Goal: Task Accomplishment & Management: Use online tool/utility

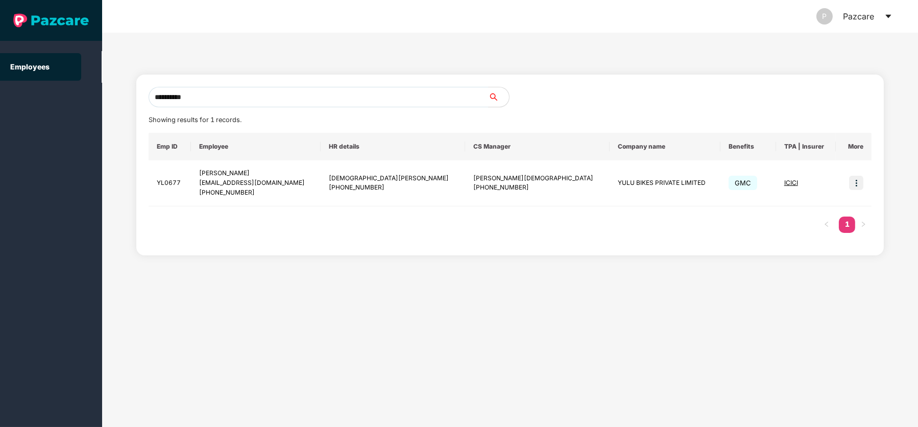
click at [887, 14] on icon "caret-down" at bounding box center [888, 16] width 8 height 8
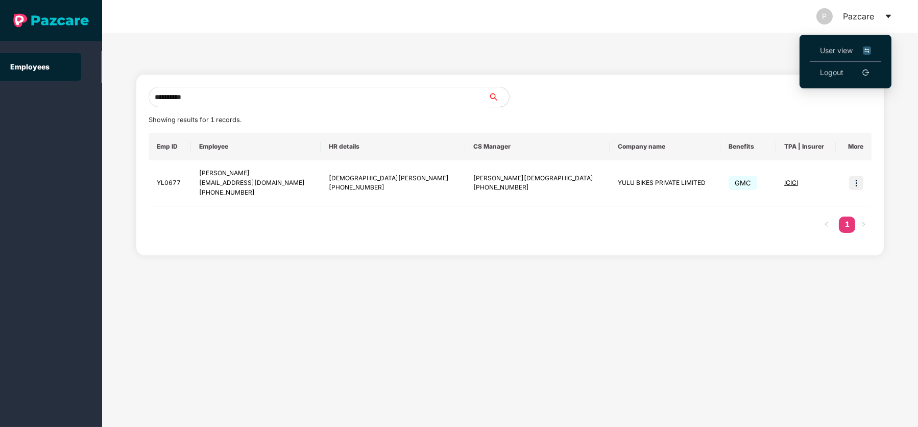
click at [838, 55] on span "User view" at bounding box center [845, 50] width 51 height 11
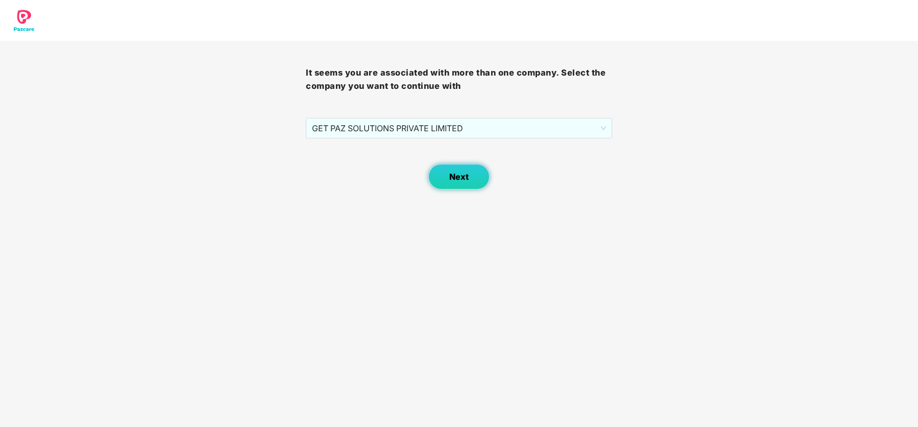
click at [457, 183] on button "Next" at bounding box center [458, 177] width 61 height 26
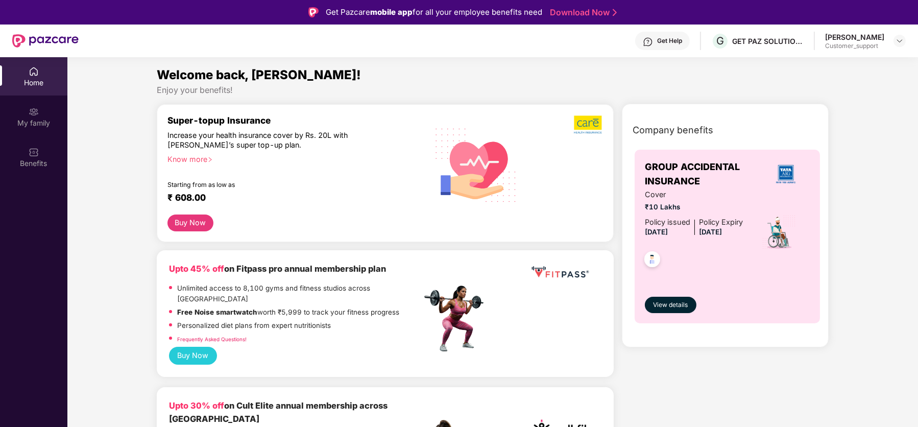
click at [878, 42] on div "Customer_support" at bounding box center [854, 46] width 59 height 8
click at [901, 40] on img at bounding box center [899, 41] width 8 height 8
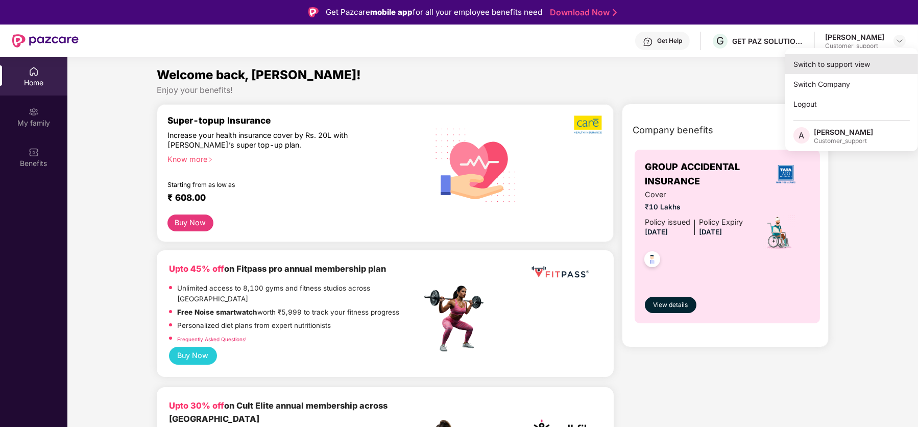
click at [839, 70] on div "Switch to support view" at bounding box center [851, 64] width 133 height 20
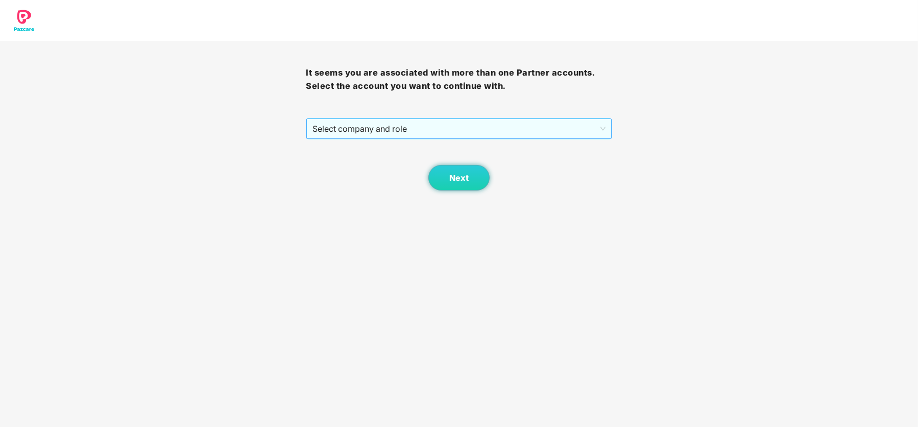
click at [466, 122] on span "Select company and role" at bounding box center [458, 128] width 292 height 19
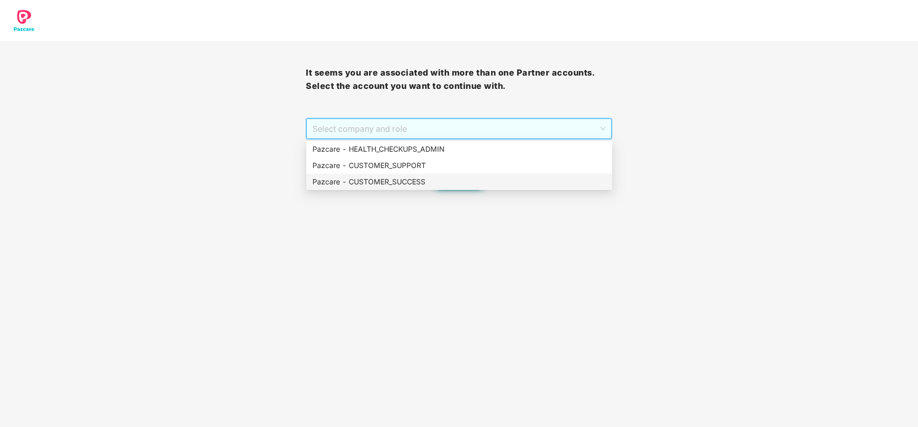
click at [433, 183] on div "Pazcare - CUSTOMER_SUCCESS" at bounding box center [458, 181] width 293 height 11
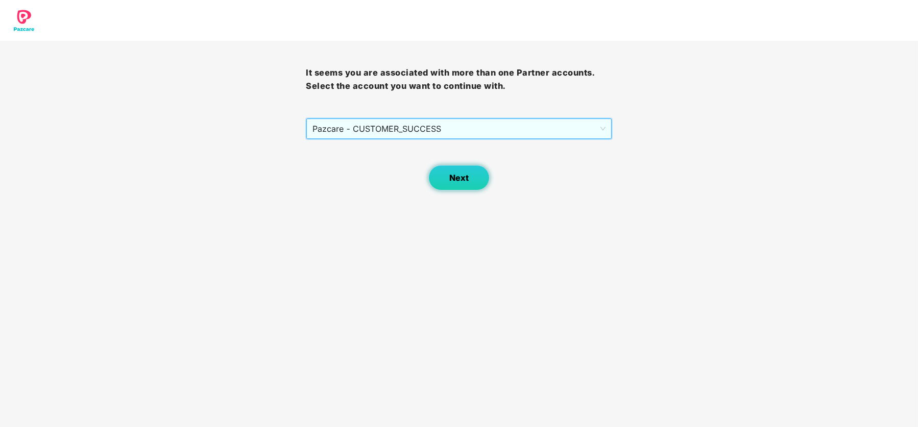
click at [446, 176] on button "Next" at bounding box center [458, 178] width 61 height 26
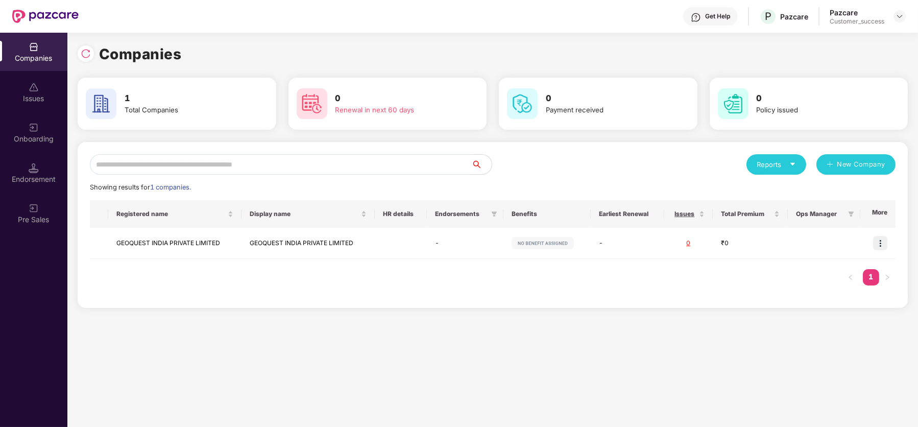
click at [162, 102] on h3 "1" at bounding box center [184, 98] width 118 height 13
click at [33, 135] on div "Onboarding" at bounding box center [33, 139] width 67 height 10
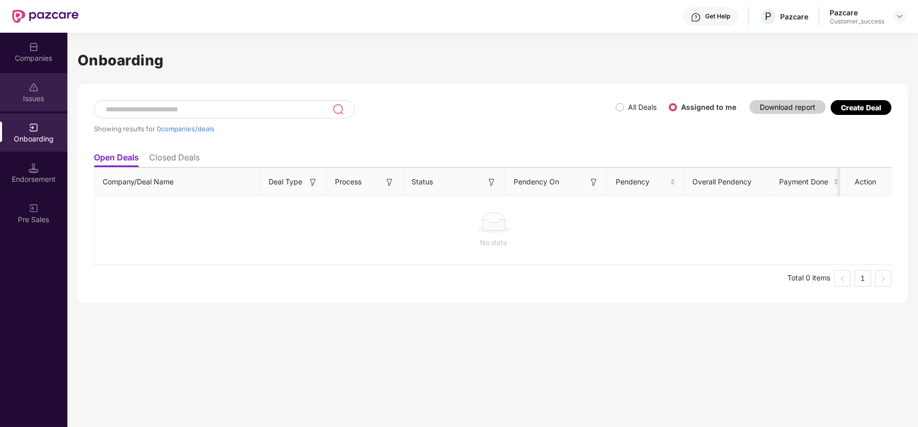
click at [40, 96] on div "Issues" at bounding box center [33, 98] width 67 height 10
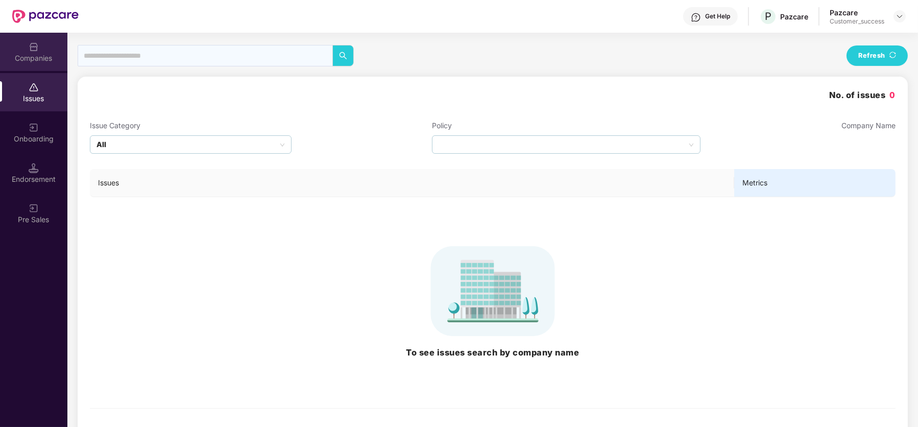
click at [42, 58] on div "Companies" at bounding box center [33, 58] width 67 height 10
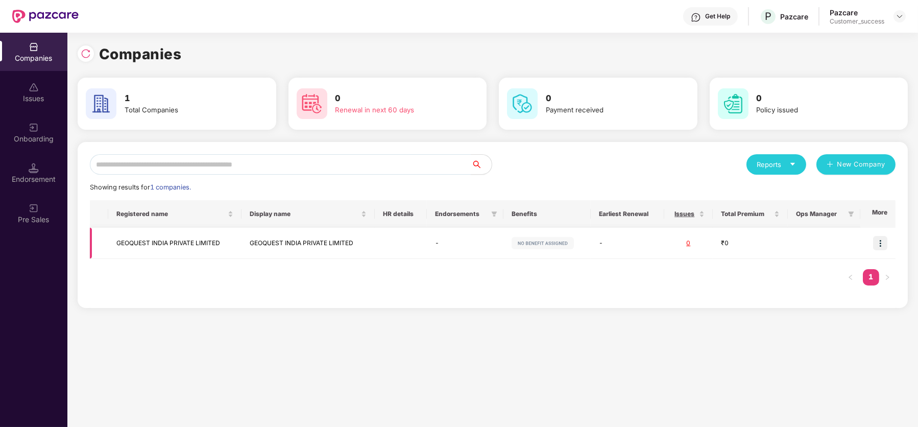
click at [195, 240] on td "GEOQUEST INDIA PRIVATE LIMITED" at bounding box center [174, 243] width 133 height 31
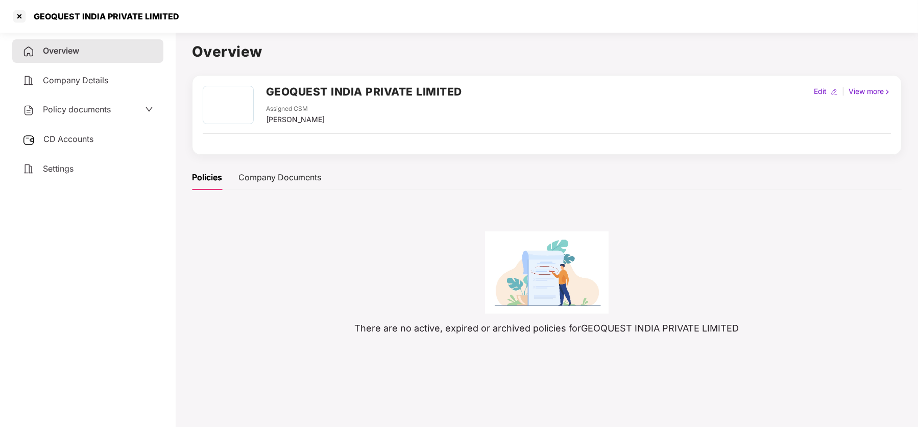
click at [112, 82] on div "Company Details" at bounding box center [87, 80] width 151 height 23
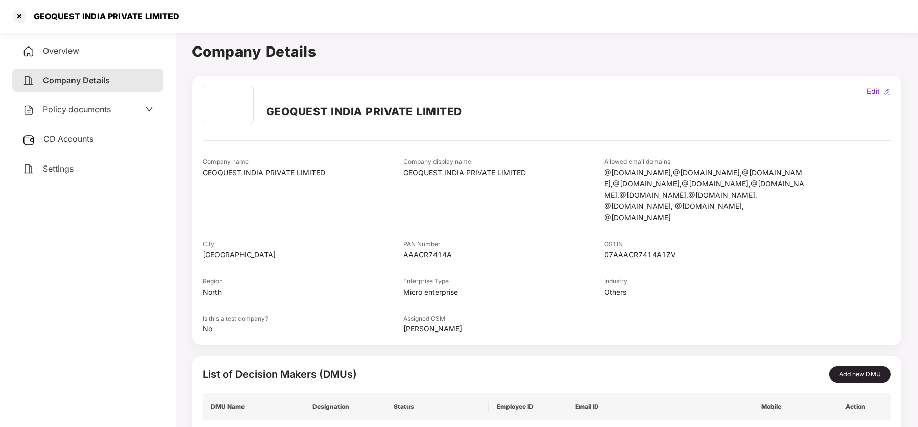
click at [102, 108] on span "Policy documents" at bounding box center [77, 109] width 68 height 10
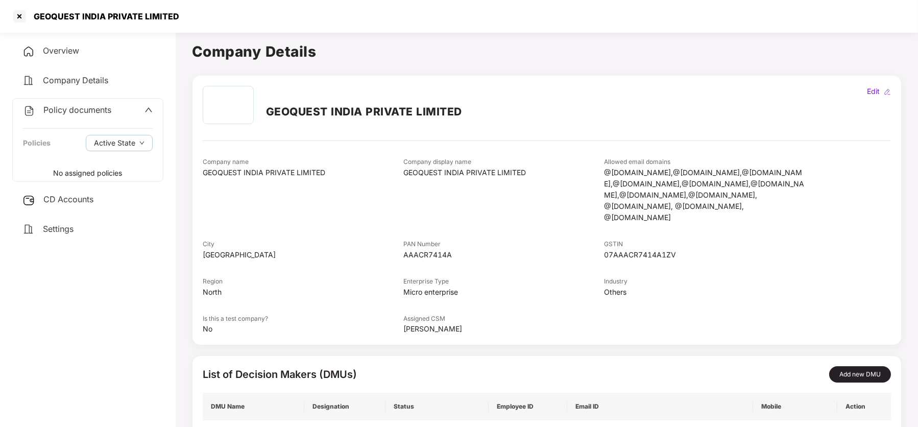
click at [82, 200] on span "CD Accounts" at bounding box center [68, 199] width 50 height 10
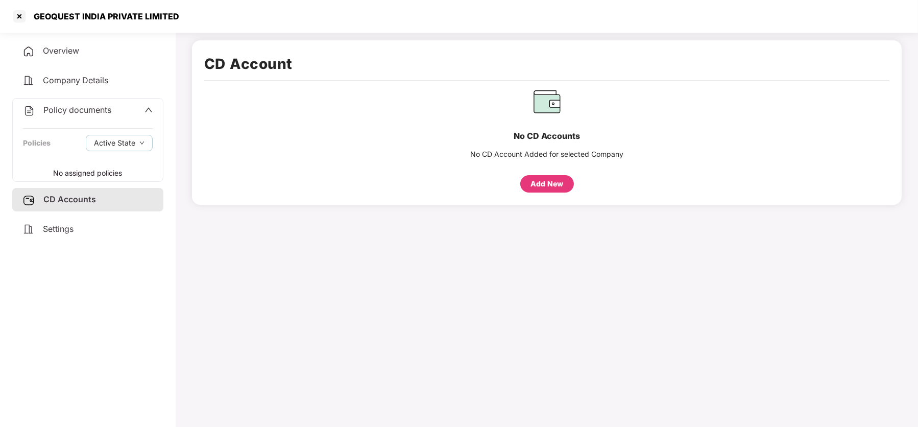
click at [72, 58] on div "Overview" at bounding box center [87, 50] width 151 height 23
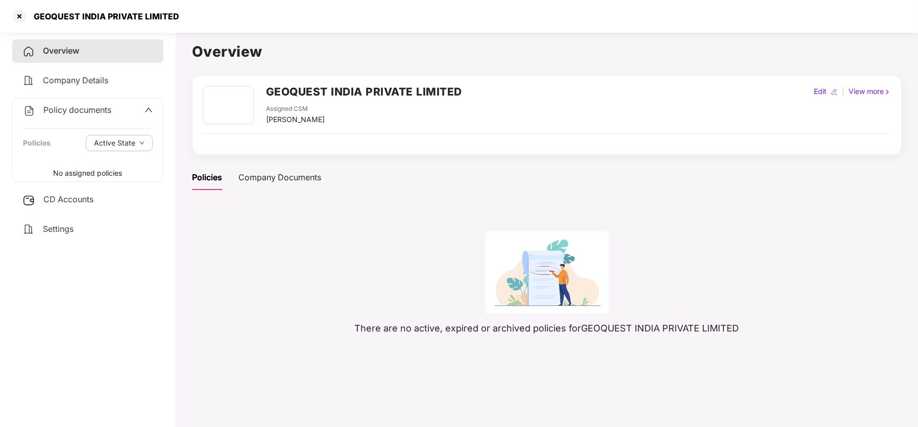
click at [83, 78] on span "Company Details" at bounding box center [75, 80] width 65 height 10
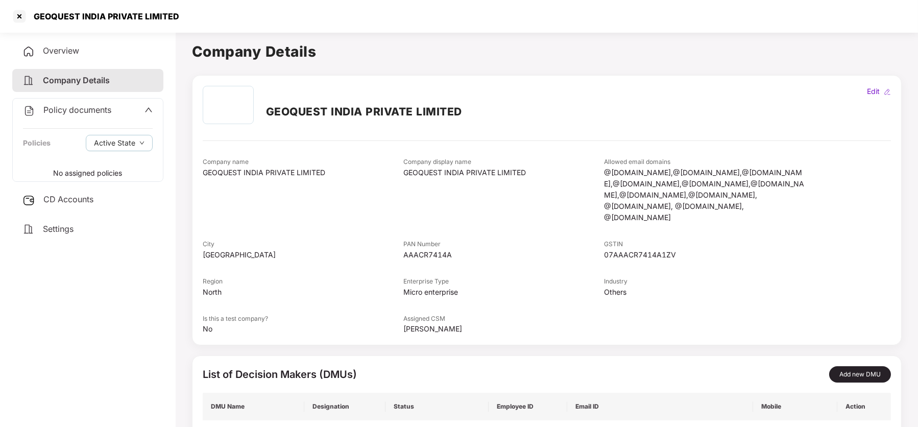
click at [65, 56] on div "Overview" at bounding box center [87, 50] width 151 height 23
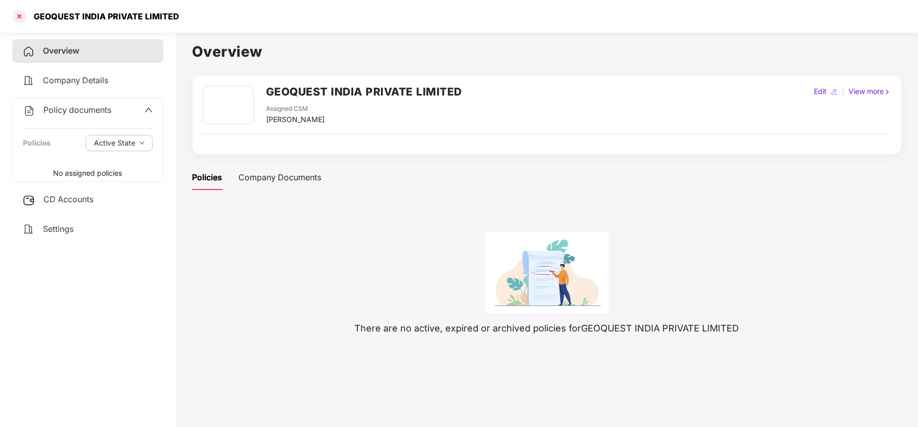
click at [18, 20] on div at bounding box center [19, 16] width 16 height 16
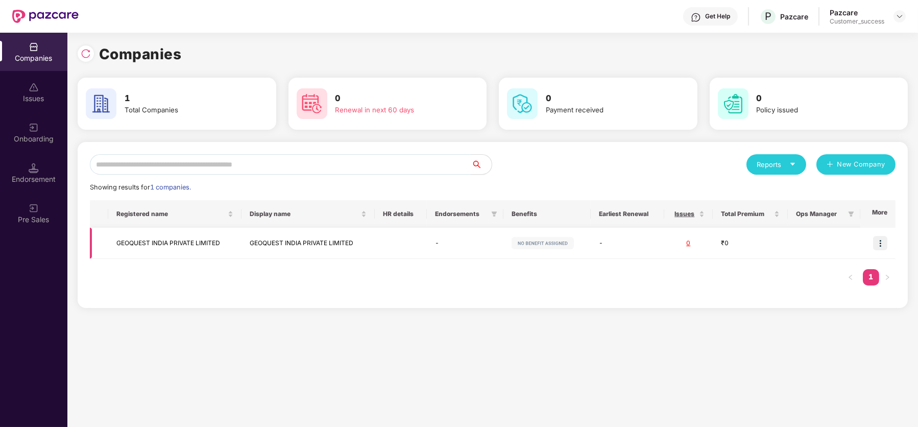
click at [884, 241] on img at bounding box center [880, 243] width 14 height 14
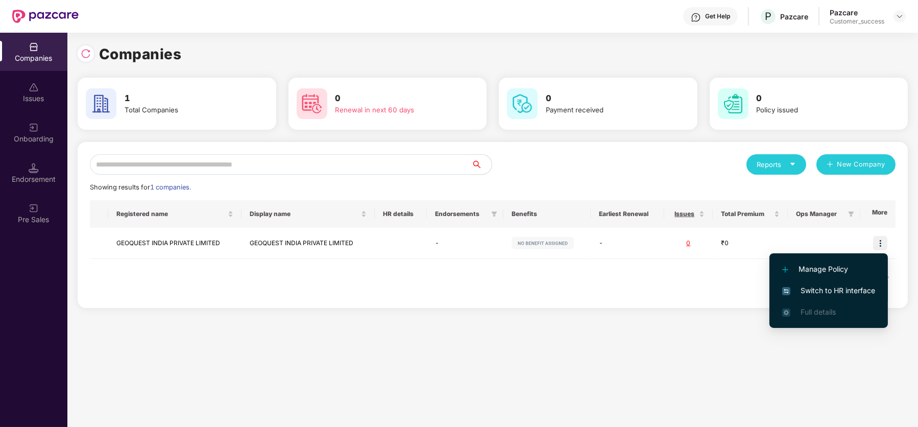
click at [847, 291] on span "Switch to HR interface" at bounding box center [828, 290] width 93 height 11
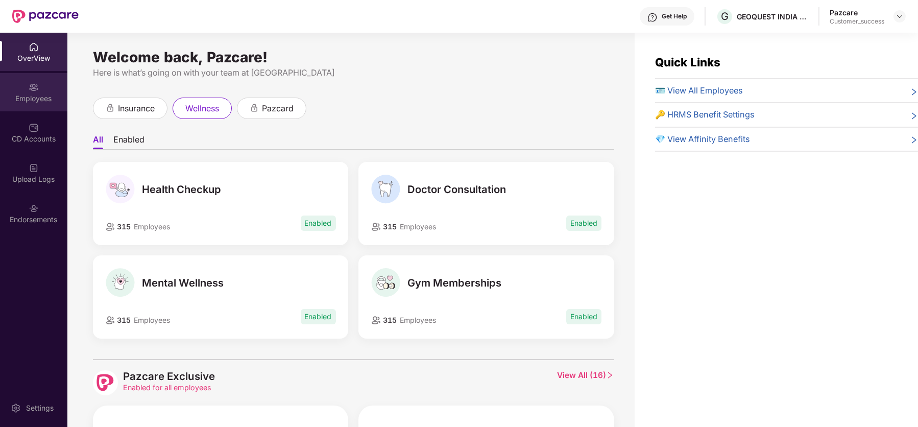
click at [31, 91] on img at bounding box center [34, 87] width 10 height 10
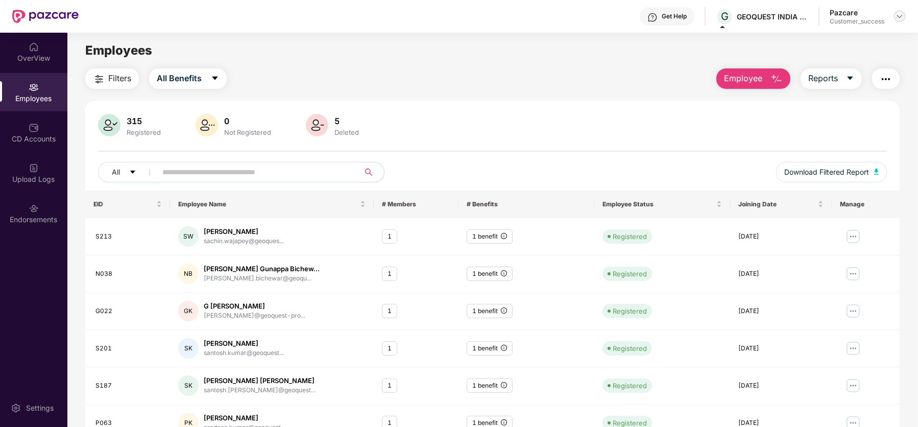
click at [901, 16] on img at bounding box center [899, 16] width 8 height 8
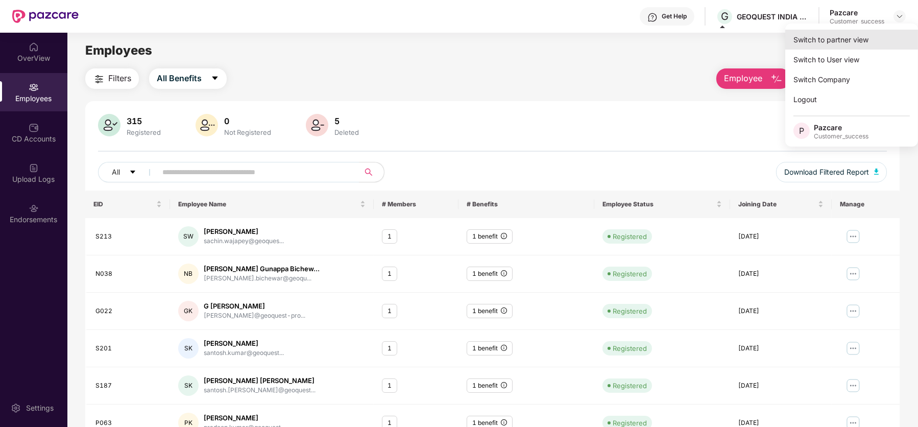
click at [832, 37] on div "Switch to partner view" at bounding box center [851, 40] width 133 height 20
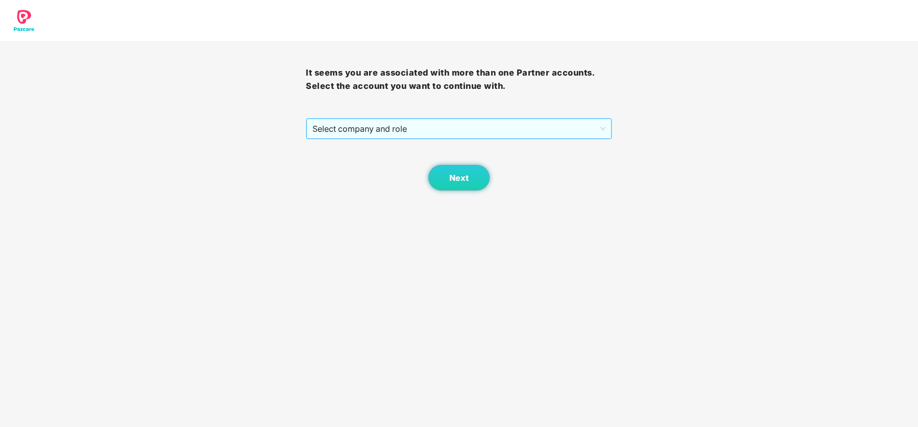
click at [479, 133] on span "Select company and role" at bounding box center [458, 128] width 292 height 19
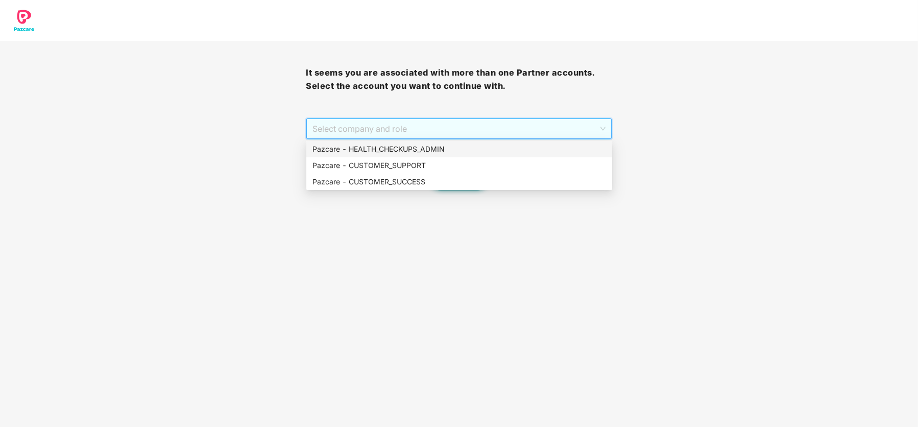
click at [456, 151] on div "Pazcare - HEALTH_CHECKUPS_ADMIN" at bounding box center [458, 148] width 293 height 11
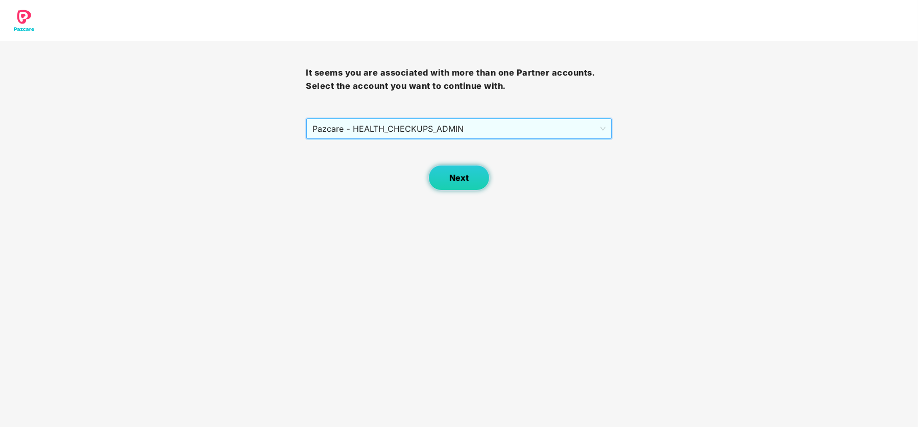
click at [471, 174] on button "Next" at bounding box center [458, 178] width 61 height 26
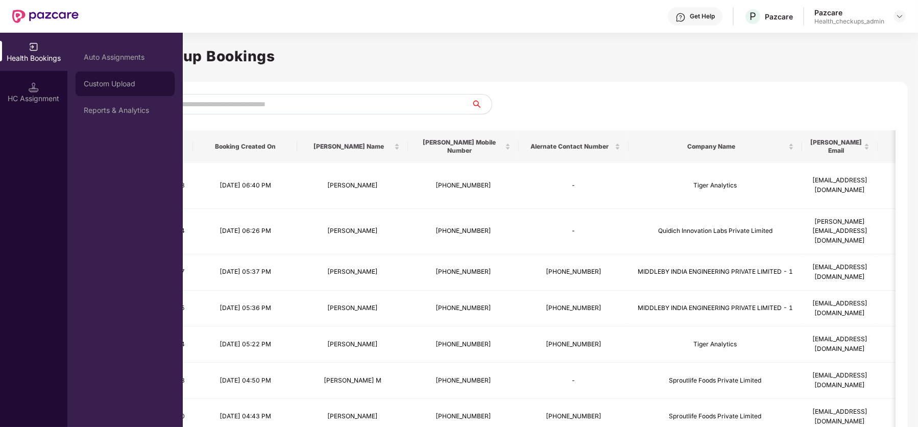
click at [102, 84] on div "Custom Upload" at bounding box center [125, 84] width 83 height 8
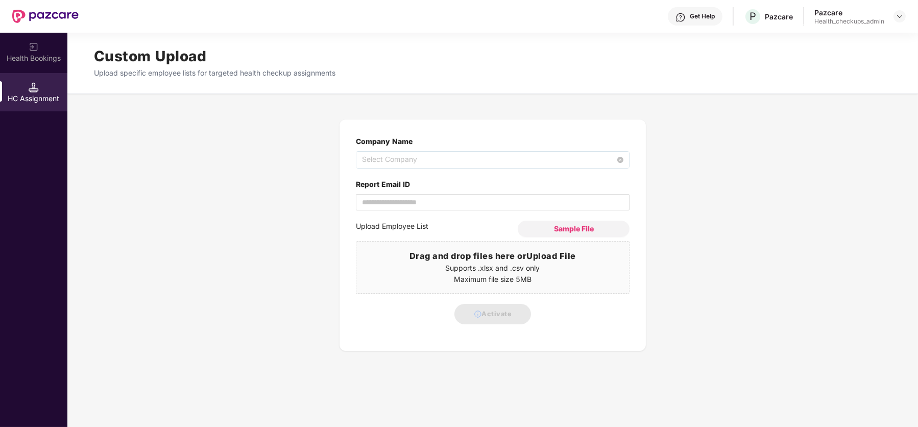
click at [411, 161] on span "Select Company" at bounding box center [492, 160] width 261 height 16
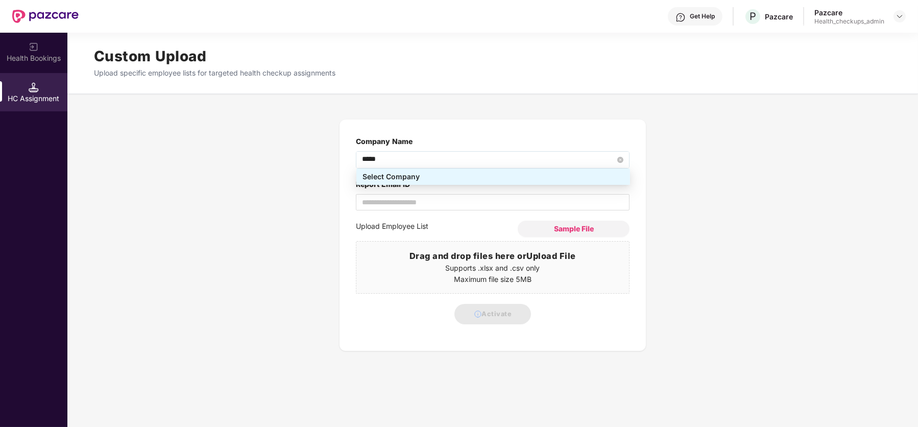
type input "******"
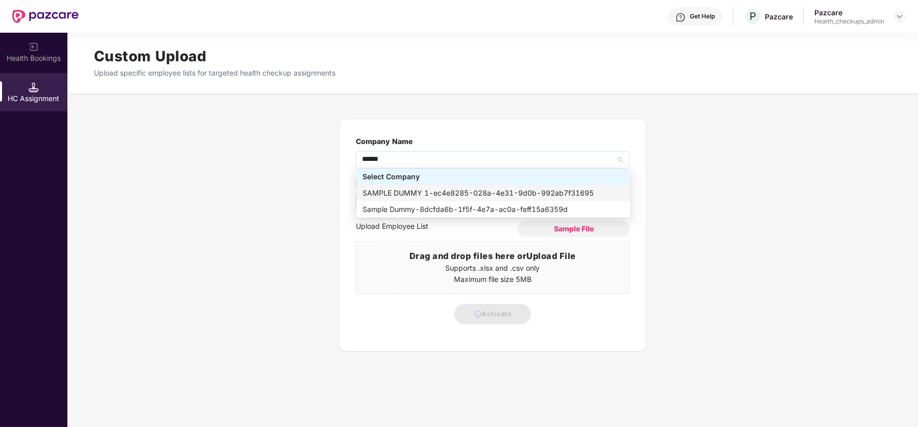
click at [432, 193] on div "SAMPLE DUMMY 1 - ec4e8285-028a-4e31-9d0b-992ab7f31695" at bounding box center [492, 192] width 261 height 11
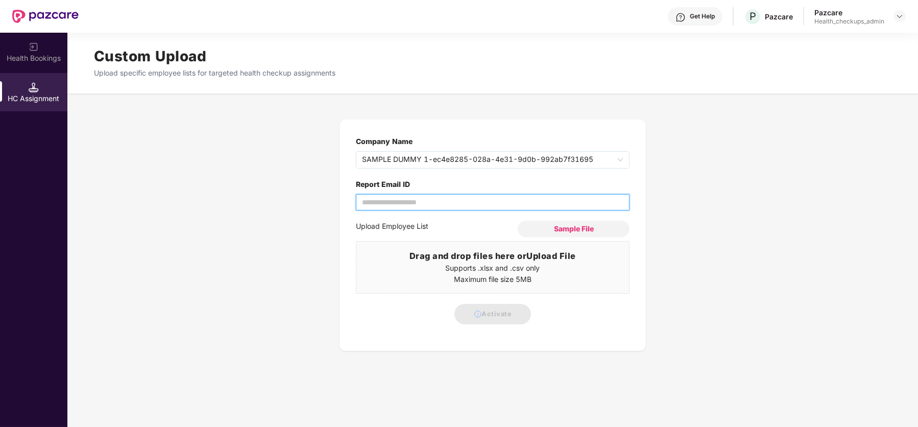
click at [426, 205] on input "Report Email ID" at bounding box center [493, 202] width 274 height 16
type input "**********"
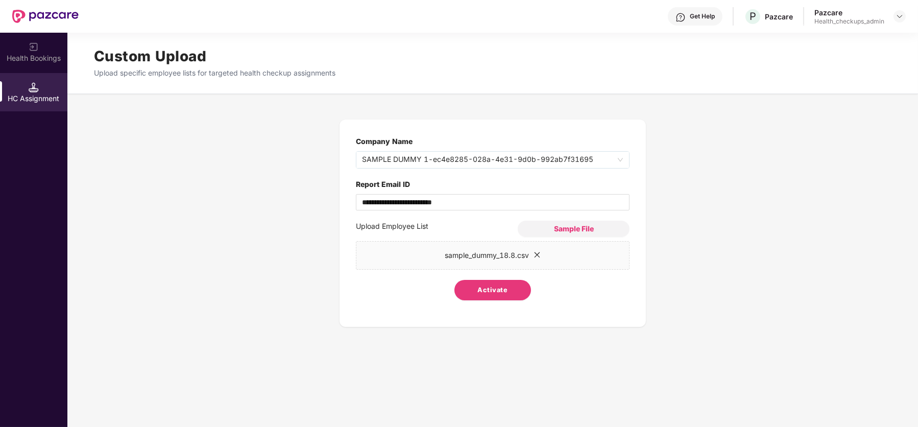
click at [495, 289] on span "Activate" at bounding box center [493, 290] width 30 height 10
